Goal: Transaction & Acquisition: Purchase product/service

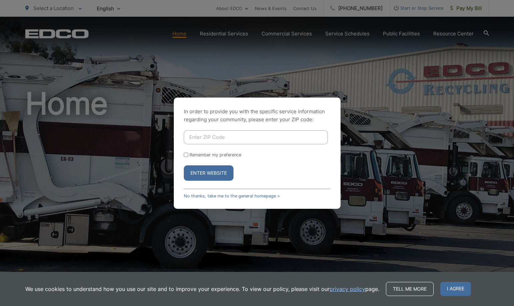
click at [234, 137] on input "Enter ZIP Code" at bounding box center [256, 137] width 144 height 14
type input "92081"
click at [212, 173] on button "Enter Website" at bounding box center [209, 172] width 50 height 15
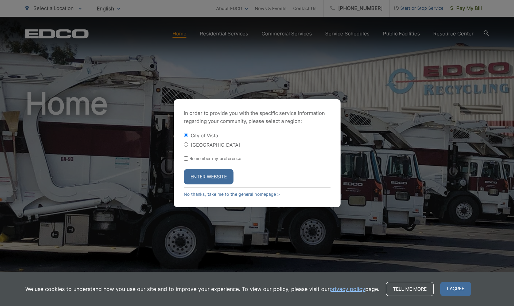
click at [210, 176] on button "Enter Website" at bounding box center [209, 176] width 50 height 15
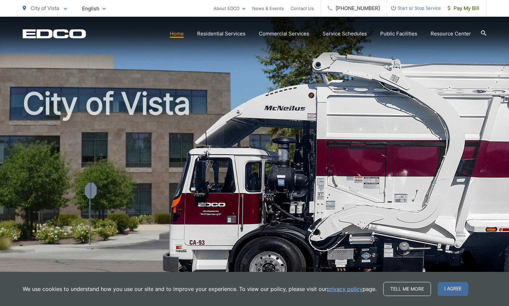
click at [456, 287] on span "I agree" at bounding box center [453, 289] width 31 height 14
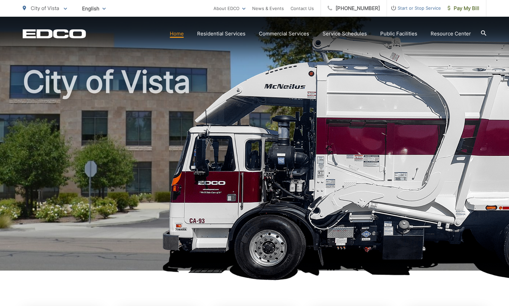
scroll to position [33, 0]
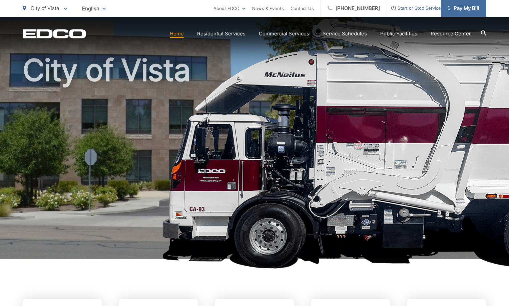
click at [471, 6] on span "Pay My Bill" at bounding box center [464, 8] width 32 height 8
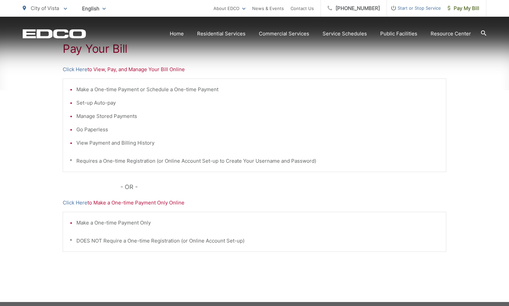
scroll to position [133, 0]
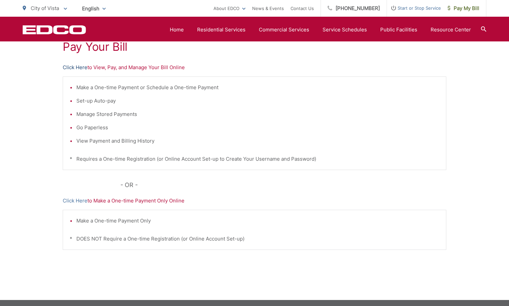
click at [77, 67] on link "Click Here" at bounding box center [75, 67] width 25 height 8
click at [72, 200] on link "Click Here" at bounding box center [75, 201] width 25 height 8
